Goal: Information Seeking & Learning: Learn about a topic

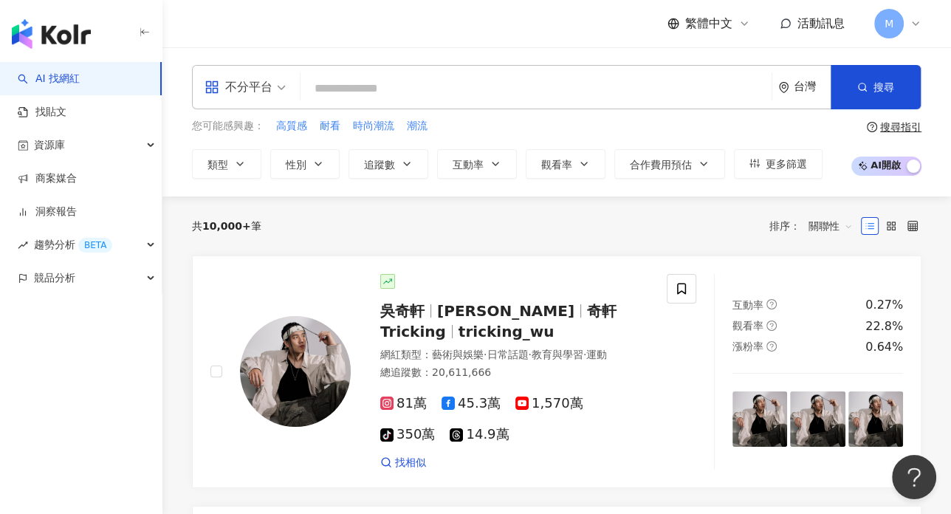
click at [581, 98] on input "search" at bounding box center [536, 89] width 459 height 28
type input "*"
type input "***"
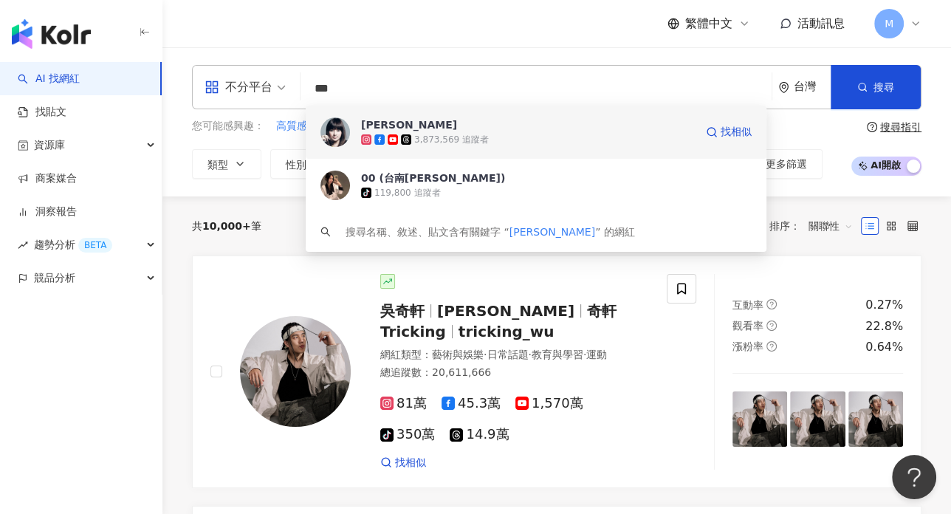
click at [503, 139] on div "3,873,569 追蹤者" at bounding box center [528, 139] width 334 height 15
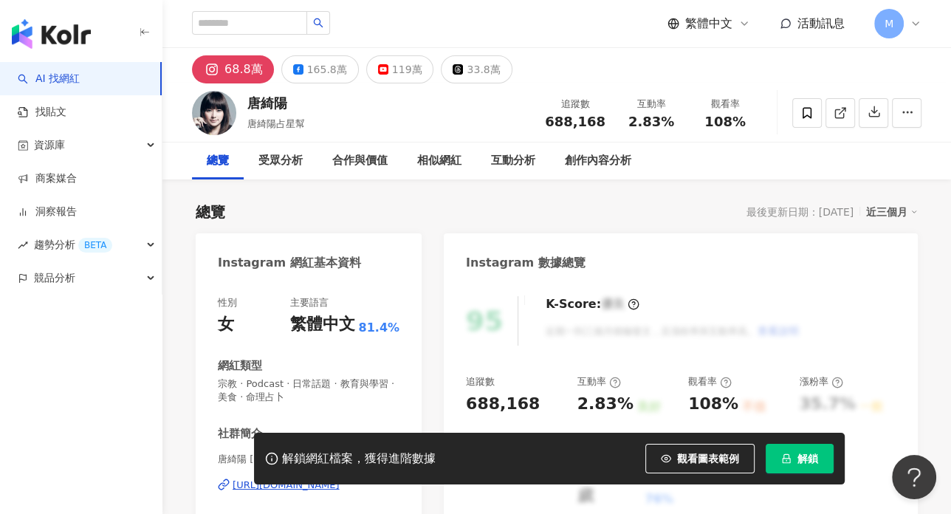
scroll to position [179, 0]
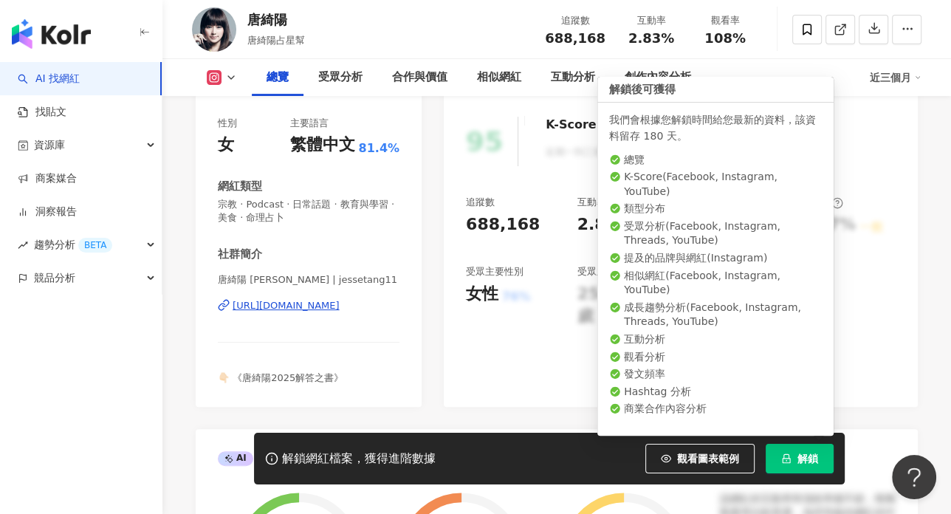
click at [811, 458] on span "解鎖" at bounding box center [808, 459] width 21 height 12
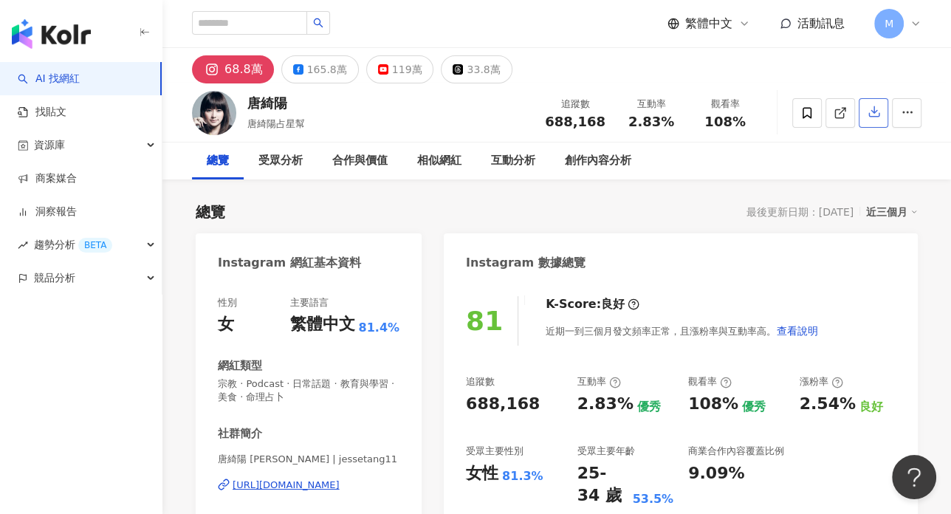
click at [880, 116] on icon "button" at bounding box center [874, 111] width 13 height 13
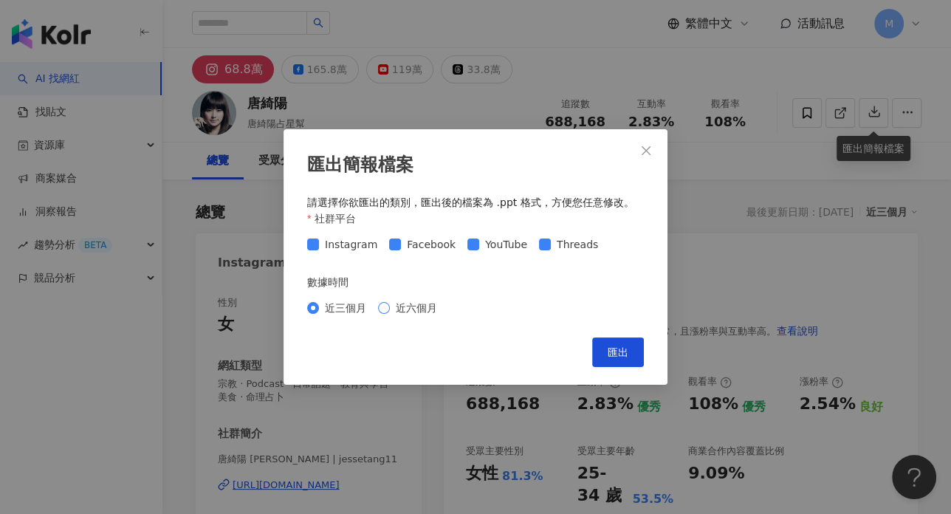
click at [397, 311] on span "近六個月" at bounding box center [416, 308] width 53 height 16
click at [618, 360] on button "匯出" at bounding box center [618, 353] width 52 height 30
click at [643, 153] on icon "close" at bounding box center [646, 150] width 9 height 9
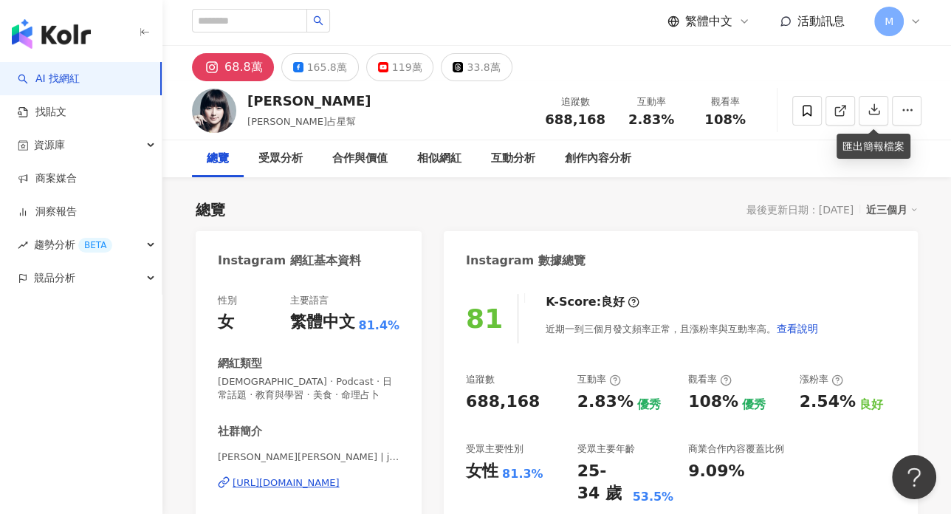
scroll to position [3, 0]
